Goal: Information Seeking & Learning: Compare options

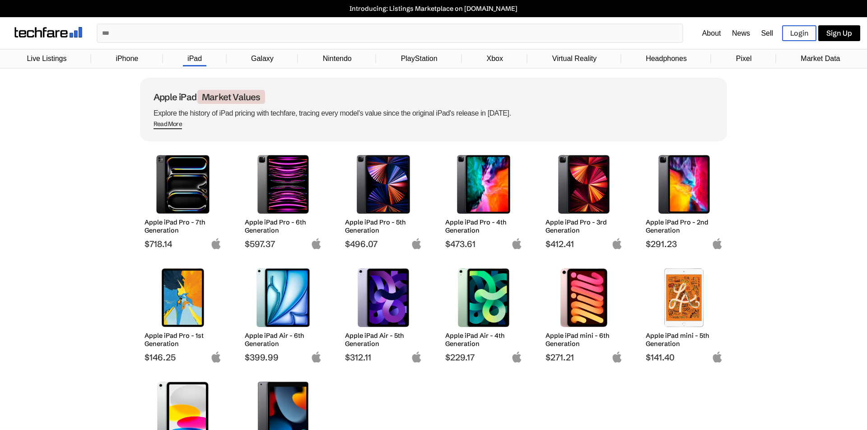
click at [488, 190] on img at bounding box center [484, 184] width 64 height 59
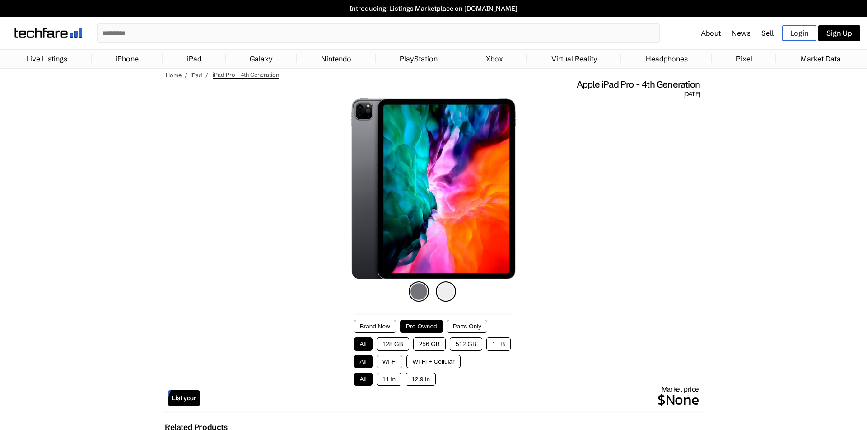
click at [397, 341] on button "128 GB" at bounding box center [393, 343] width 33 height 13
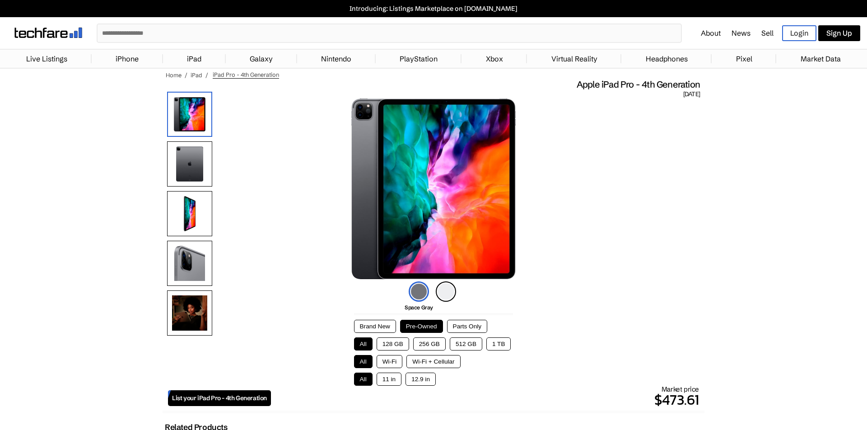
click at [394, 343] on button "128 GB" at bounding box center [393, 343] width 33 height 13
click at [391, 361] on button "Wi-Fi" at bounding box center [390, 361] width 26 height 13
click at [417, 379] on button "12.9 in" at bounding box center [421, 379] width 30 height 13
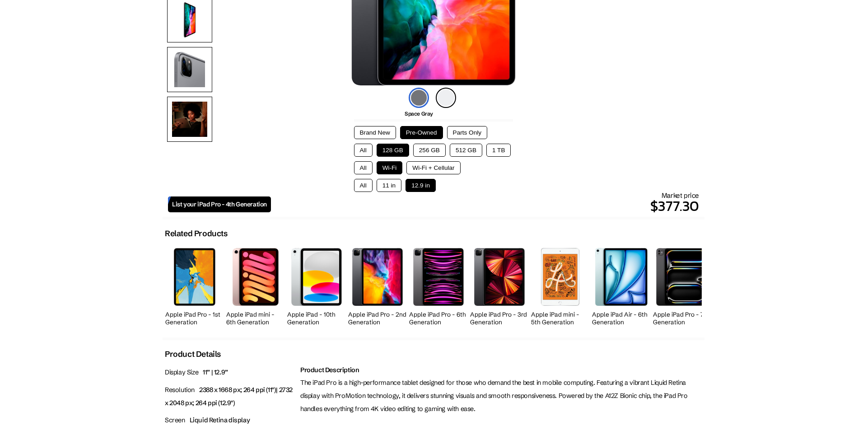
scroll to position [197, 0]
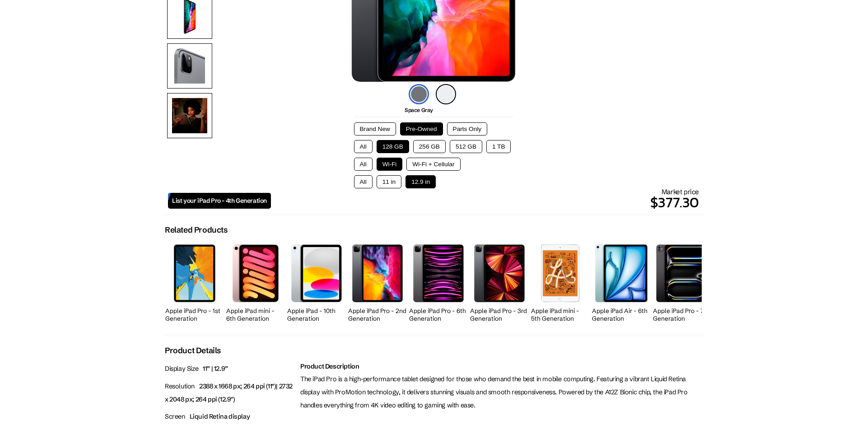
click at [316, 273] on img at bounding box center [316, 272] width 51 height 57
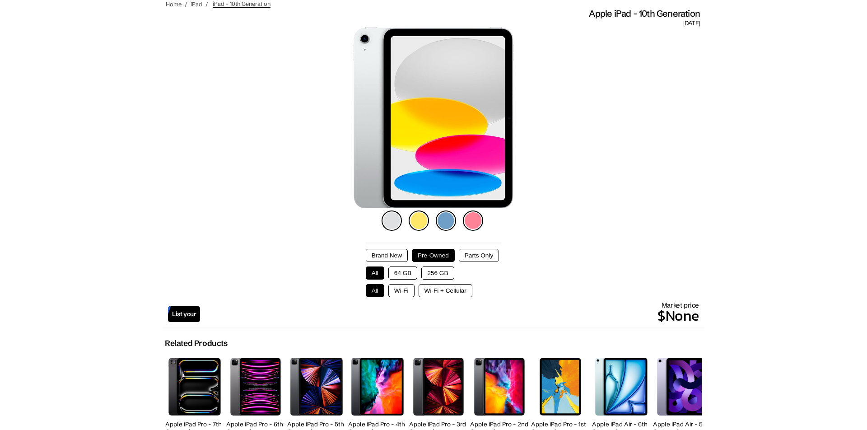
scroll to position [79, 0]
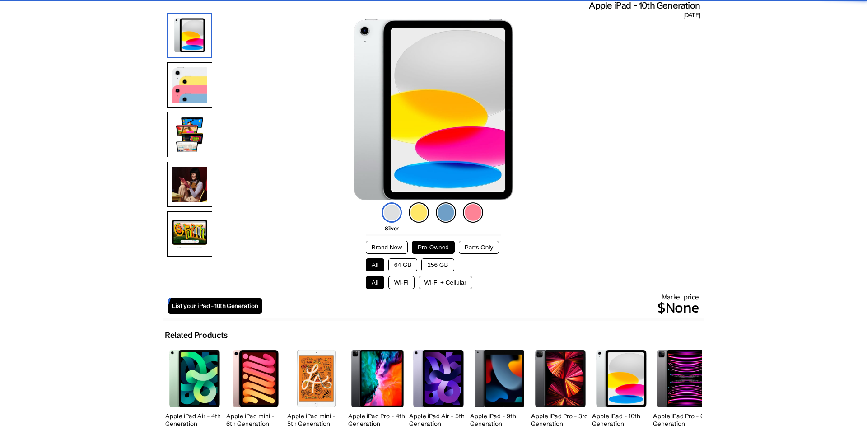
click at [450, 265] on button "256 GB" at bounding box center [437, 264] width 33 height 13
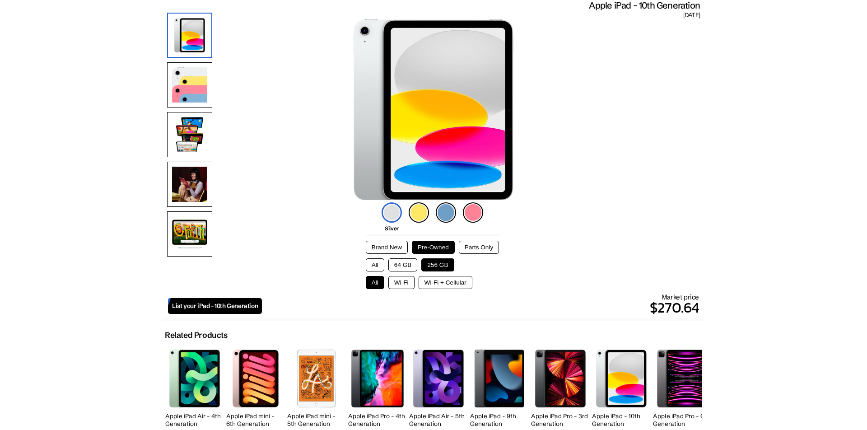
click at [448, 281] on button "Wi-Fi + Cellular" at bounding box center [446, 282] width 54 height 13
click at [404, 280] on button "Wi-Fi" at bounding box center [401, 282] width 26 height 13
click at [443, 281] on button "Wi-Fi + Cellular" at bounding box center [446, 282] width 54 height 13
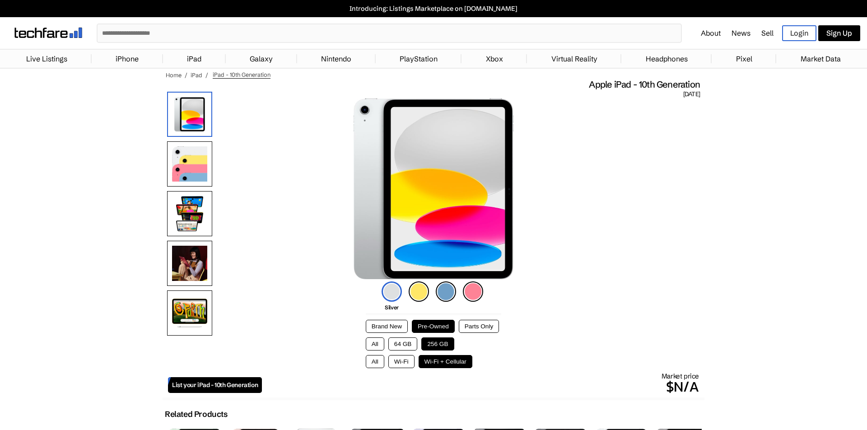
scroll to position [0, 0]
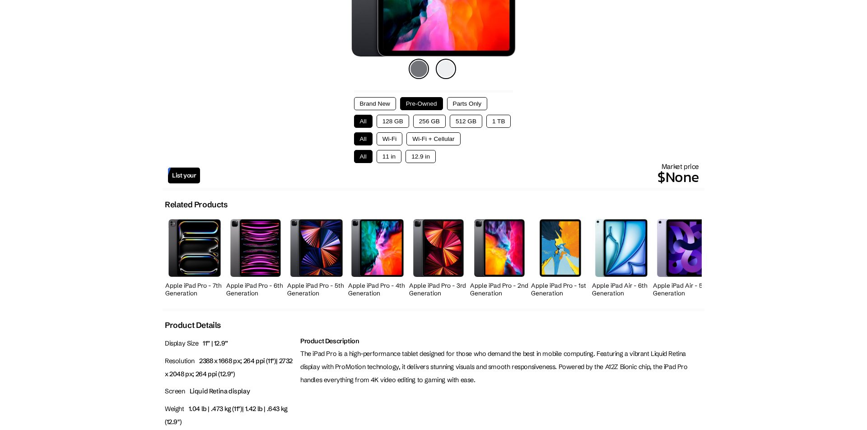
scroll to position [227, 0]
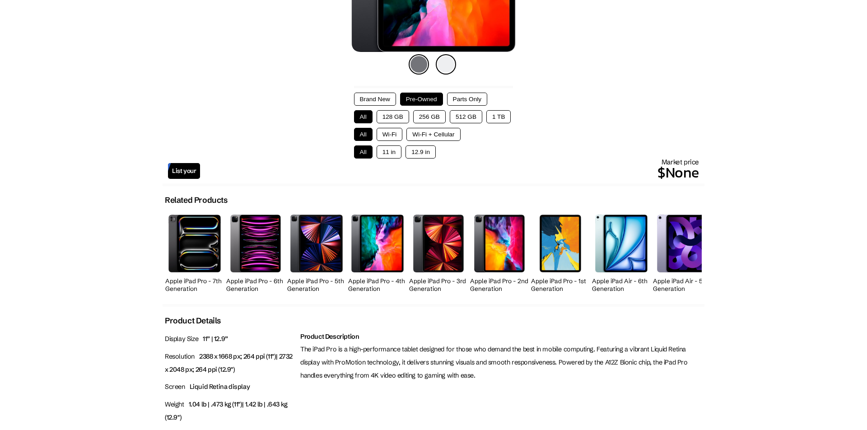
click at [324, 246] on img at bounding box center [316, 243] width 52 height 57
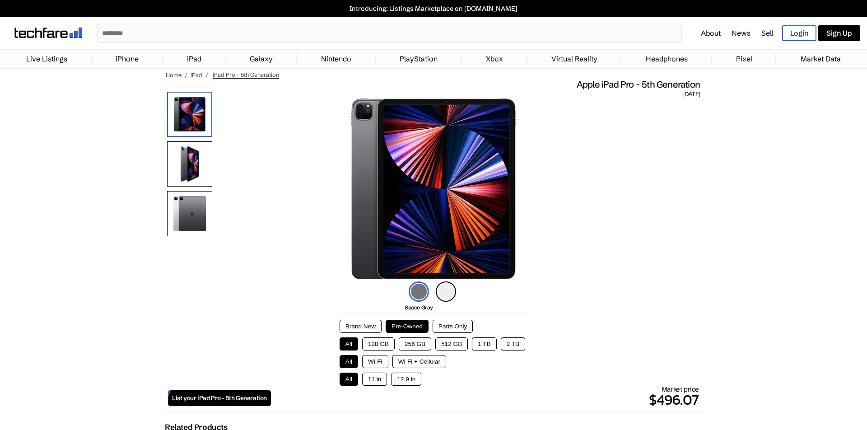
click at [411, 342] on button "256 GB" at bounding box center [415, 343] width 33 height 13
click at [406, 383] on button "12.9 in" at bounding box center [406, 379] width 30 height 13
click at [372, 357] on button "Wi-Fi" at bounding box center [375, 361] width 26 height 13
click at [434, 362] on button "Wi-Fi + Cellular" at bounding box center [420, 361] width 54 height 13
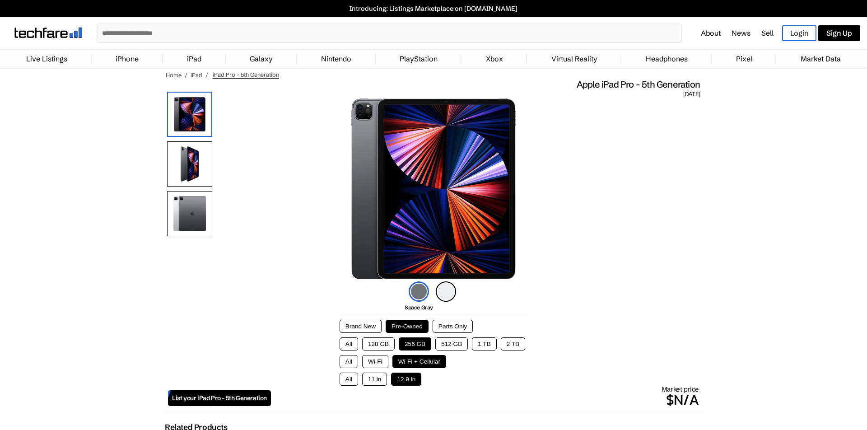
click at [377, 360] on button "Wi-Fi" at bounding box center [375, 361] width 26 height 13
